Goal: Transaction & Acquisition: Purchase product/service

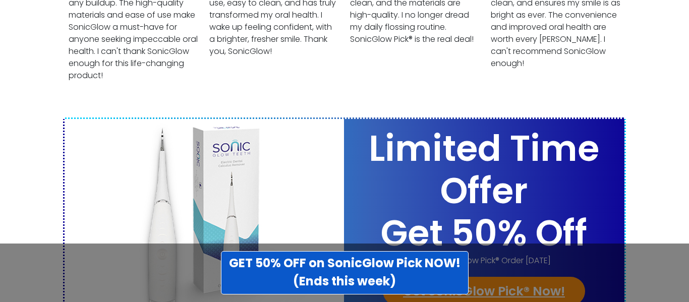
scroll to position [3951, 0]
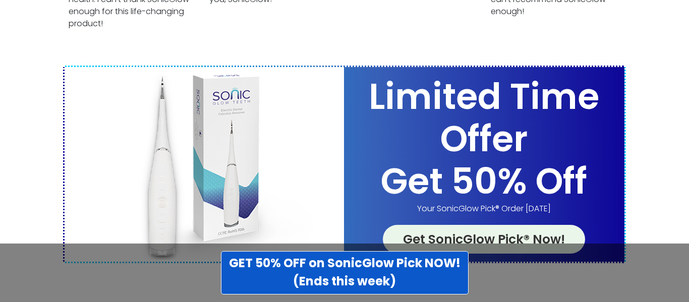
click at [477, 225] on link "Get SonicGlow Pick® Now!" at bounding box center [484, 239] width 202 height 29
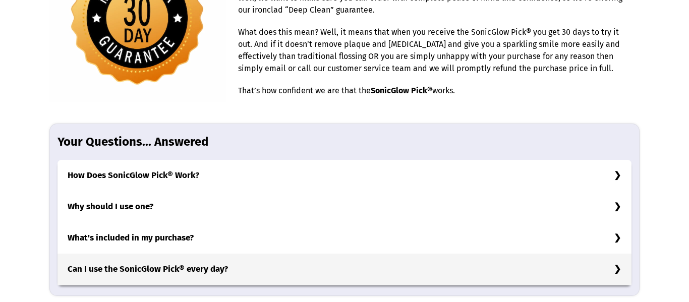
scroll to position [3119, 0]
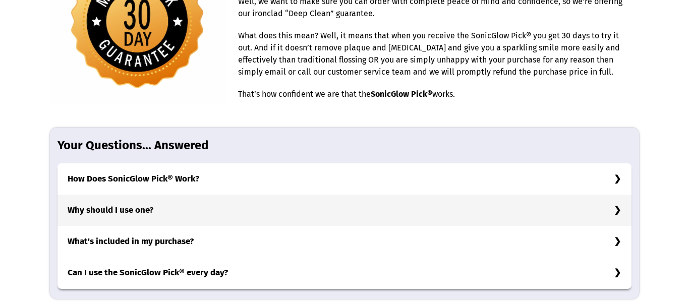
click at [615, 195] on h3 "Why should I use one?" at bounding box center [344, 210] width 574 height 31
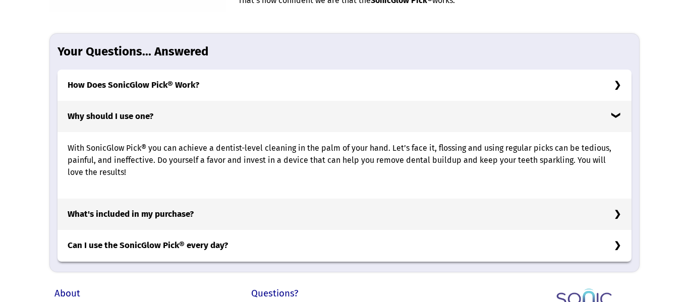
scroll to position [3215, 0]
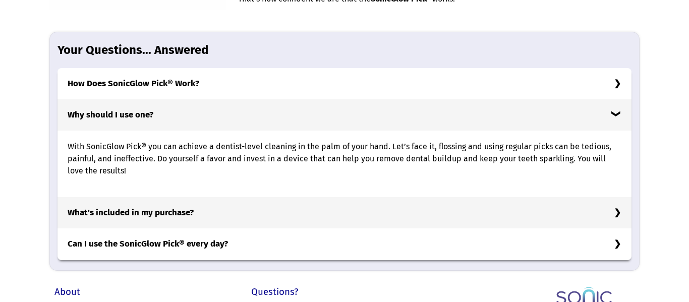
click at [618, 197] on h3 "What's included in my purchase?" at bounding box center [344, 212] width 574 height 31
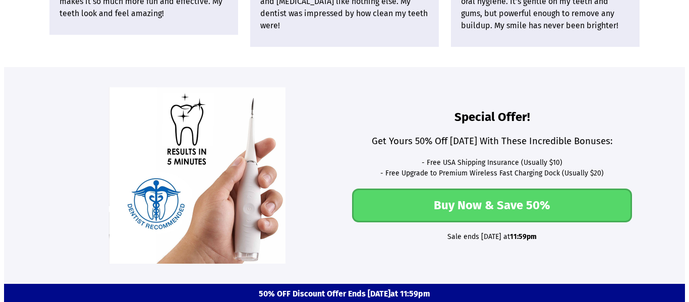
scroll to position [2712, 0]
